Goal: Task Accomplishment & Management: Manage account settings

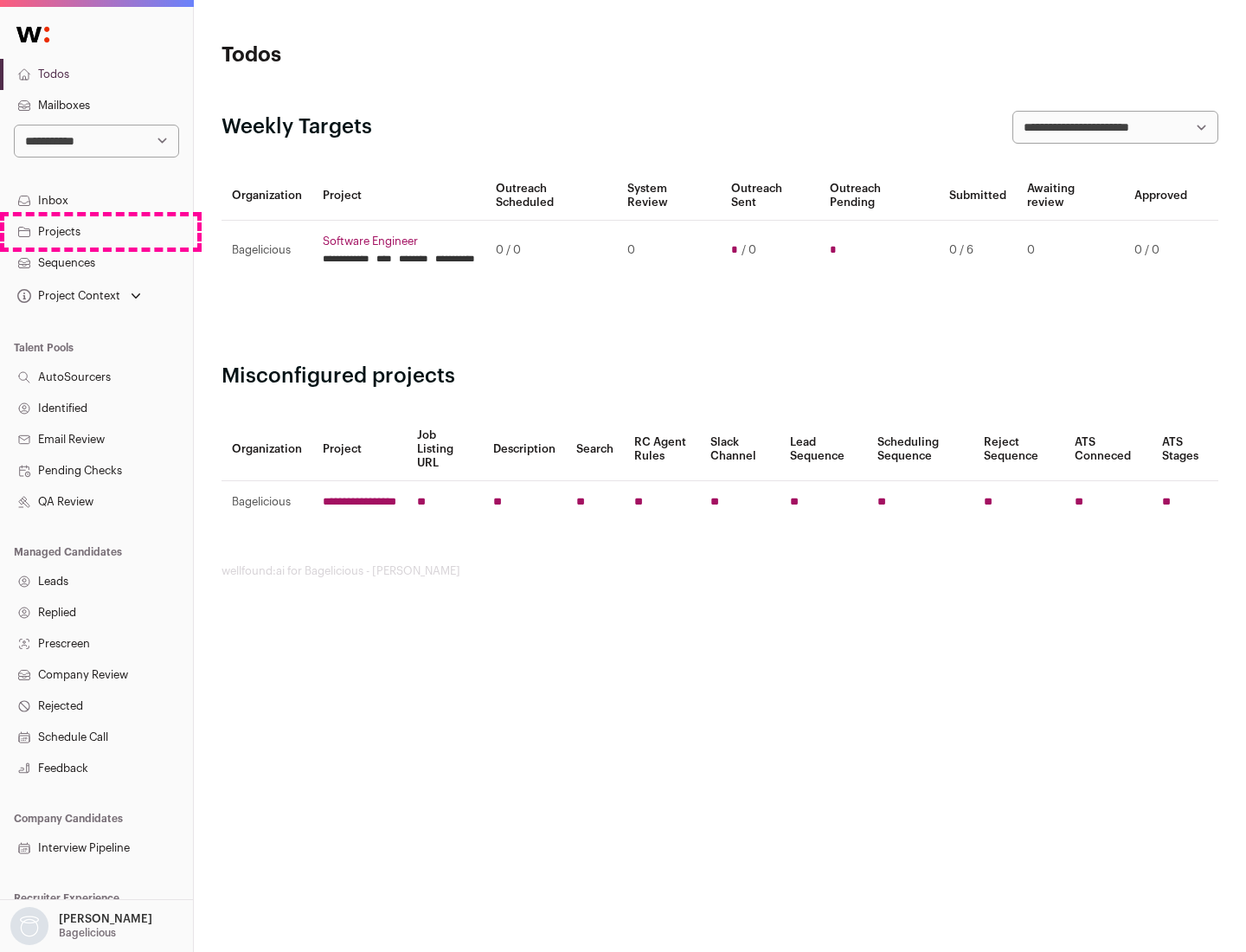
click at [96, 231] on link "Projects" at bounding box center [96, 231] width 193 height 31
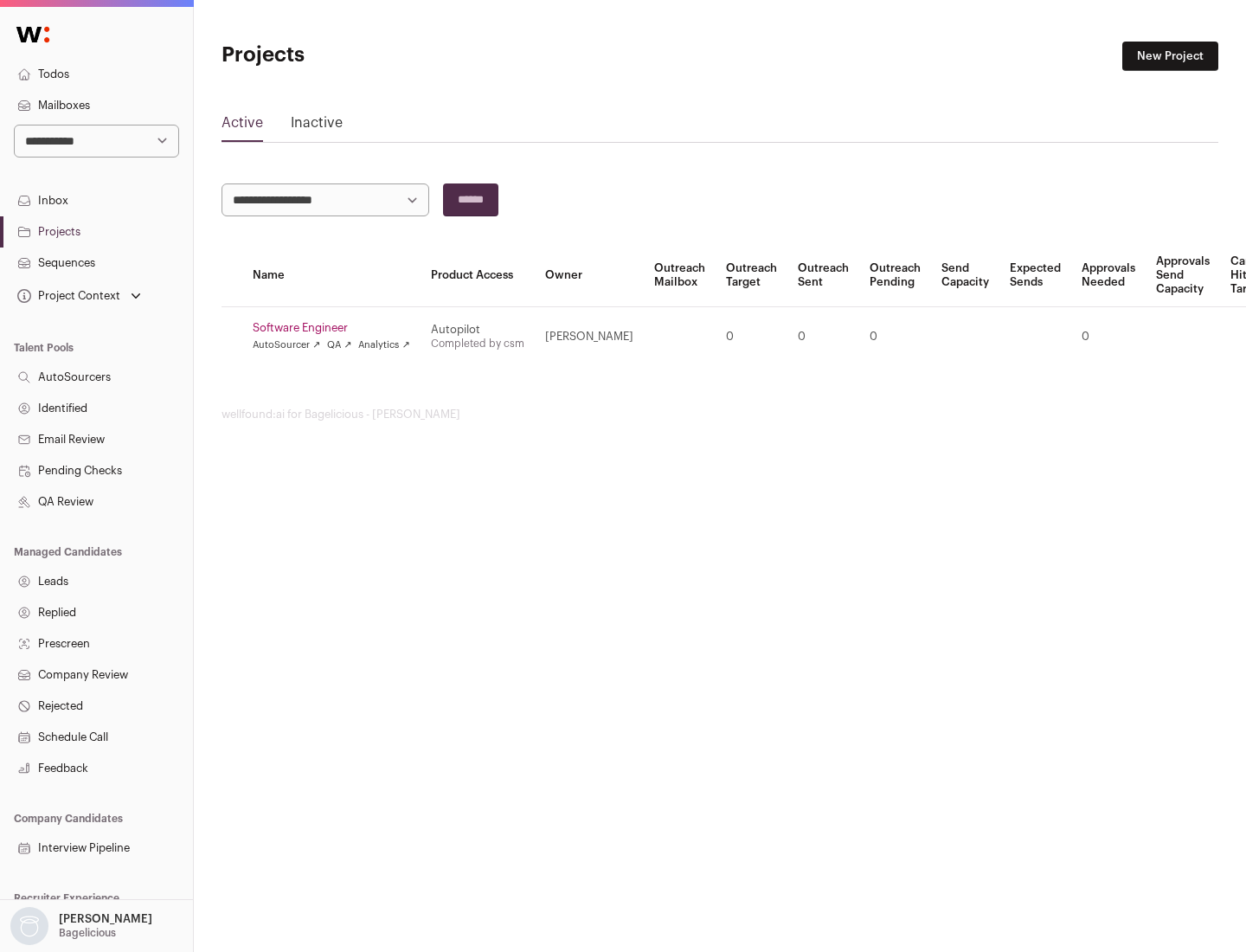
click at [336, 328] on link "Software Engineer" at bounding box center [332, 328] width 157 height 14
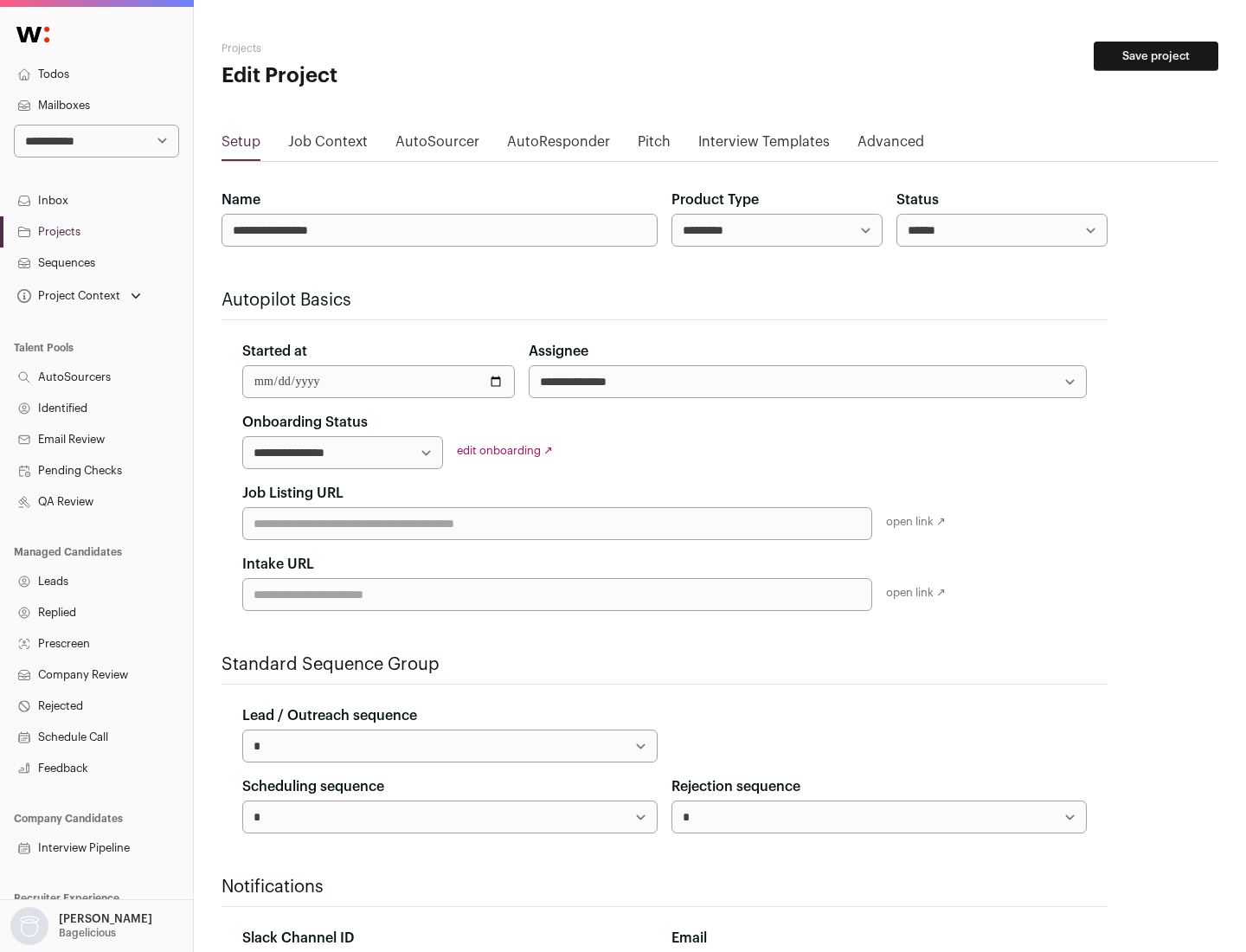
click at [1156, 56] on button "Save project" at bounding box center [1155, 55] width 125 height 29
